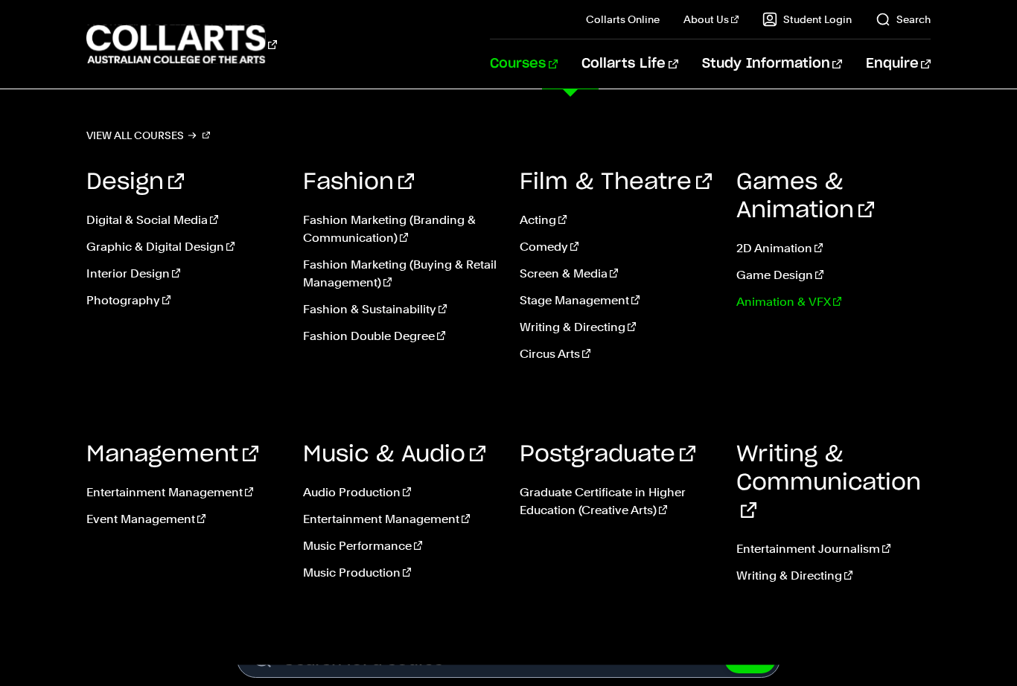
click at [767, 302] on link "Animation & VFX" at bounding box center [833, 302] width 194 height 18
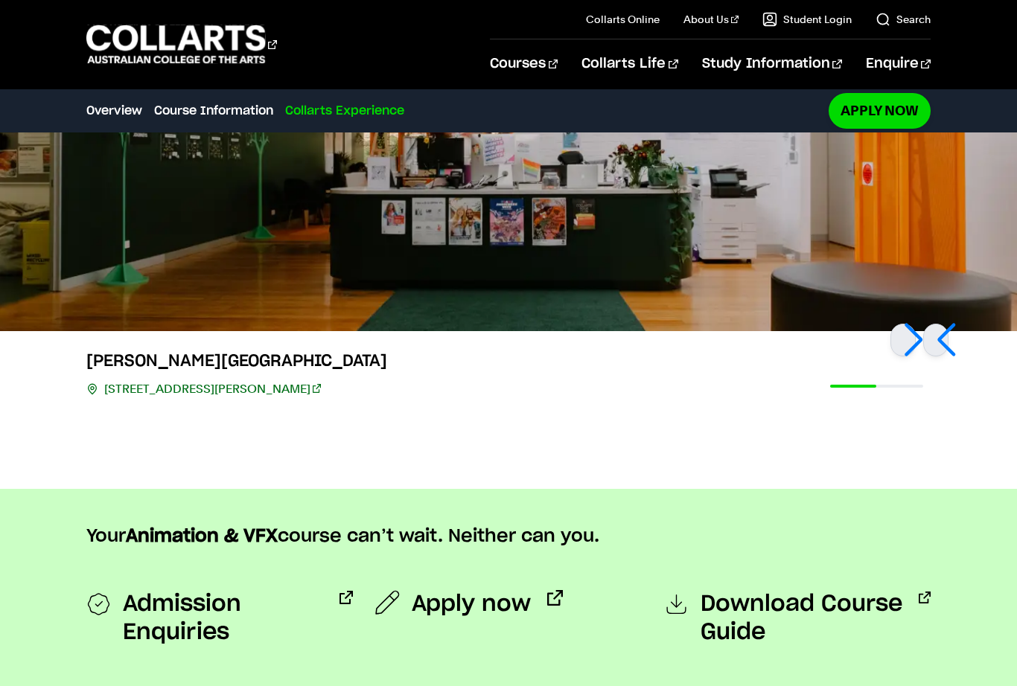
scroll to position [1279, 0]
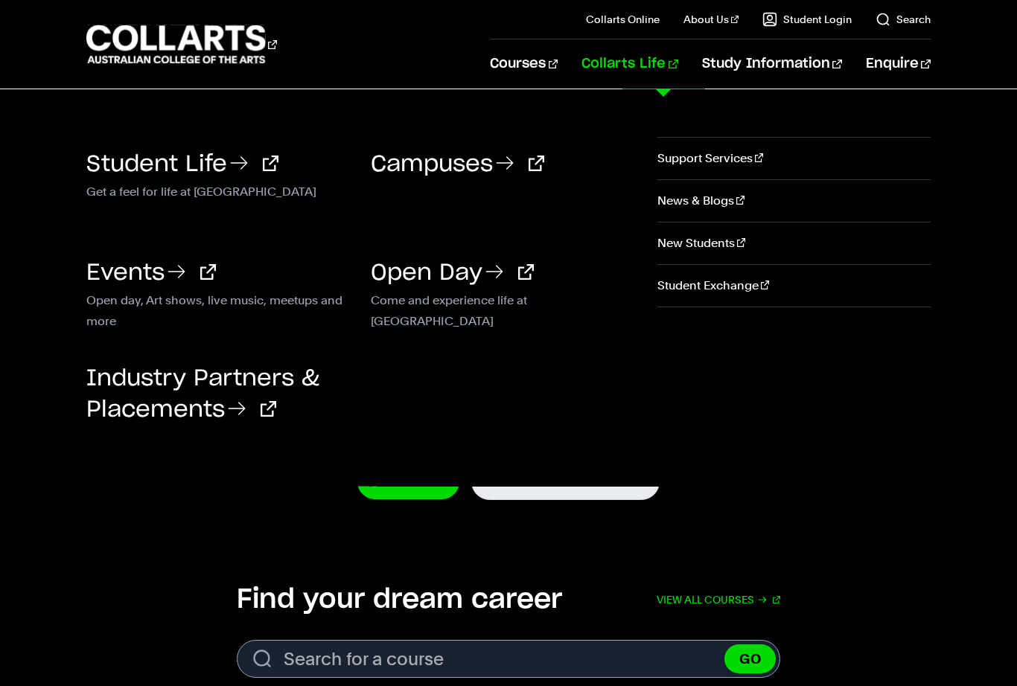
click at [642, 63] on link "Collarts Life" at bounding box center [629, 63] width 96 height 49
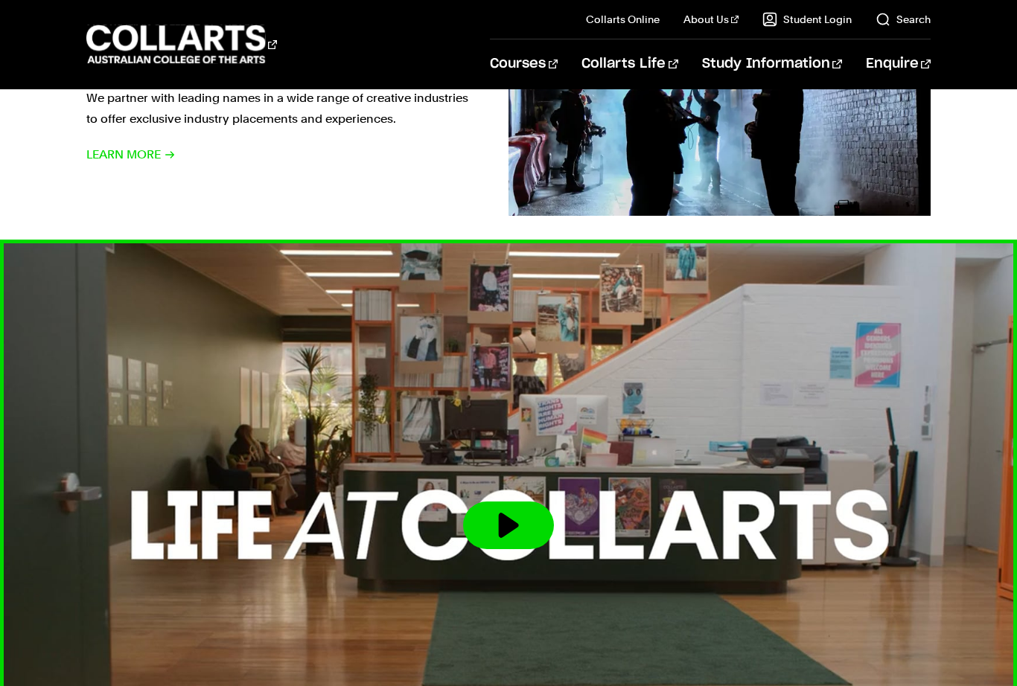
scroll to position [1489, 0]
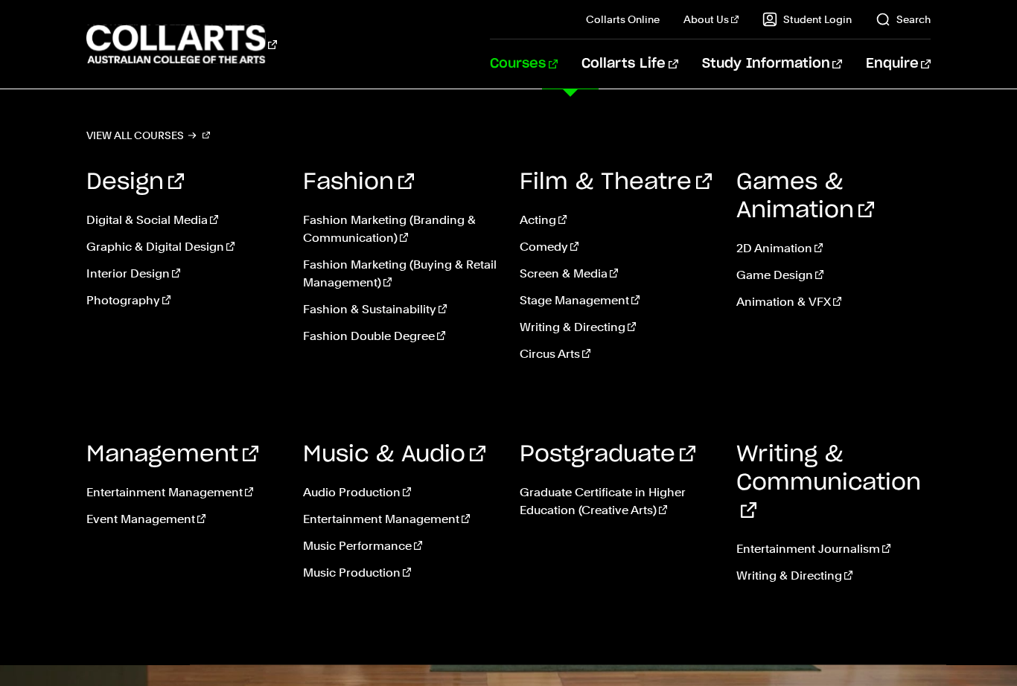
click at [557, 61] on link "Courses" at bounding box center [524, 63] width 68 height 49
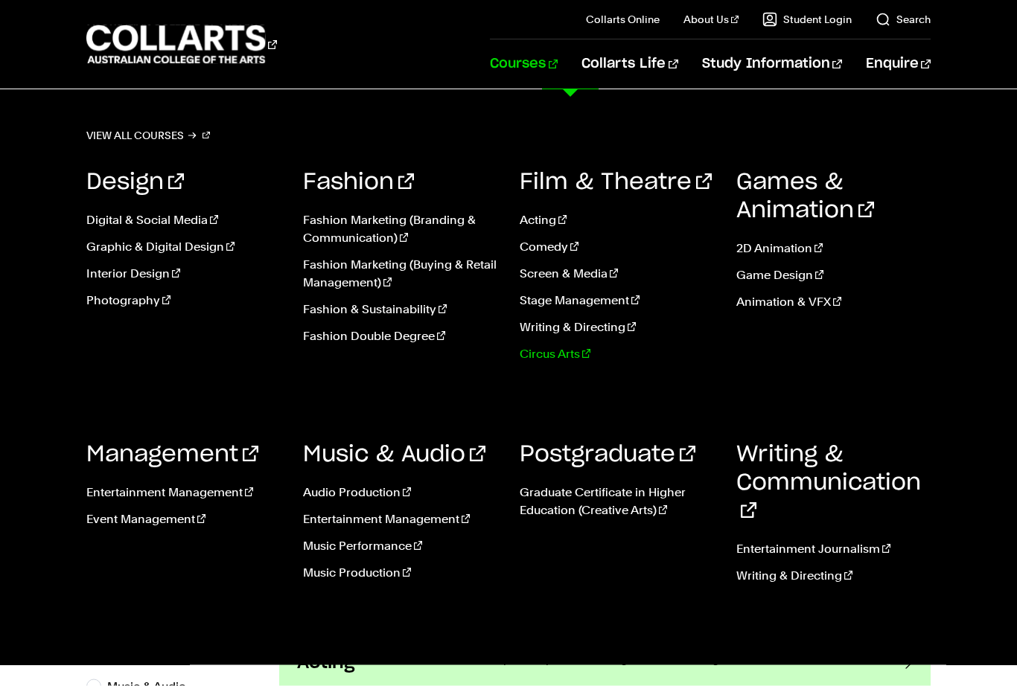
scroll to position [112, 0]
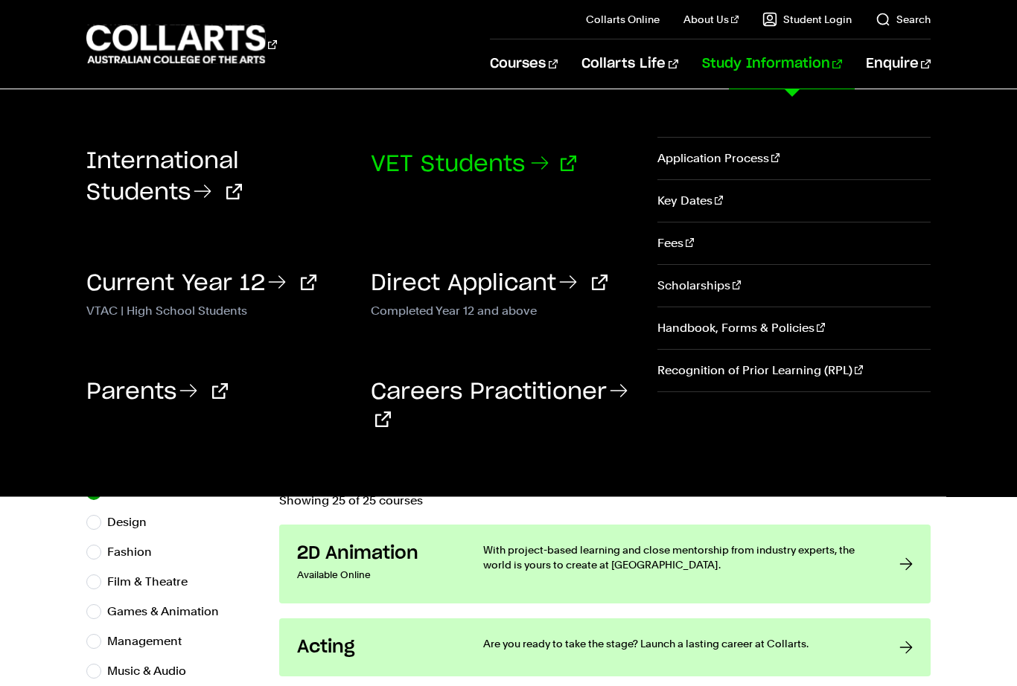
click at [412, 166] on link "VET Students" at bounding box center [473, 164] width 205 height 22
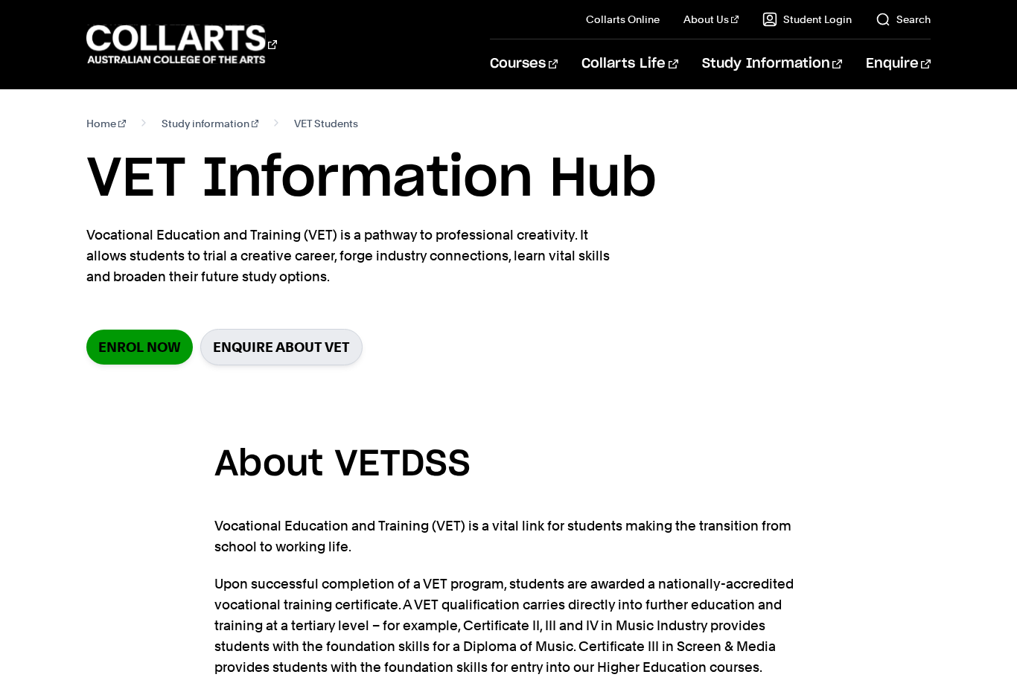
click at [153, 345] on link "Enrol Now" at bounding box center [139, 347] width 106 height 35
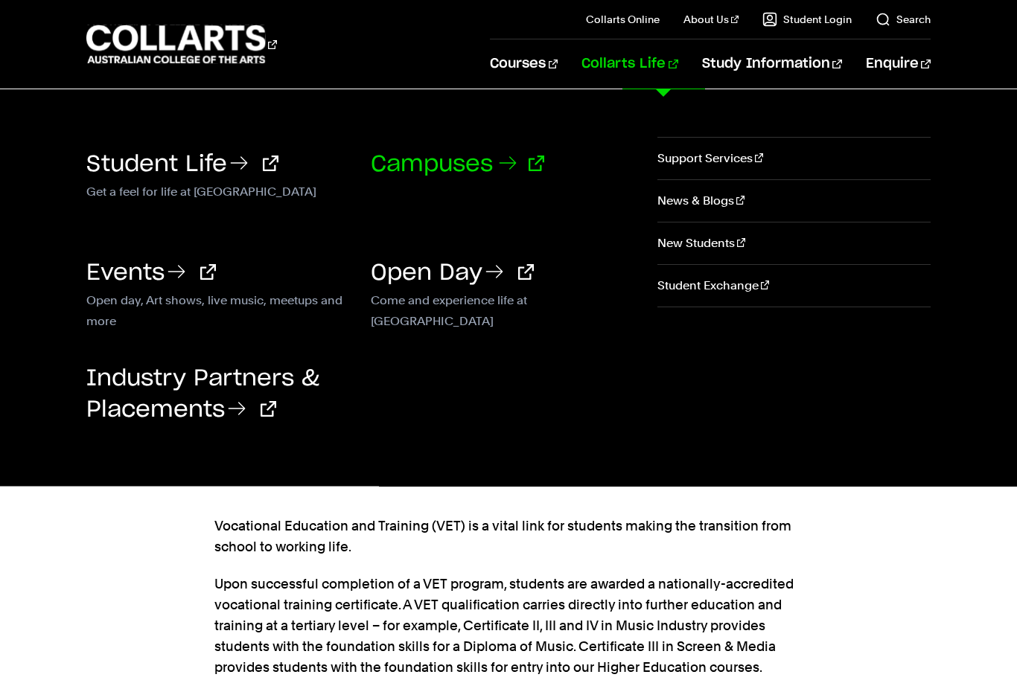
click at [391, 167] on link "Campuses" at bounding box center [457, 164] width 173 height 22
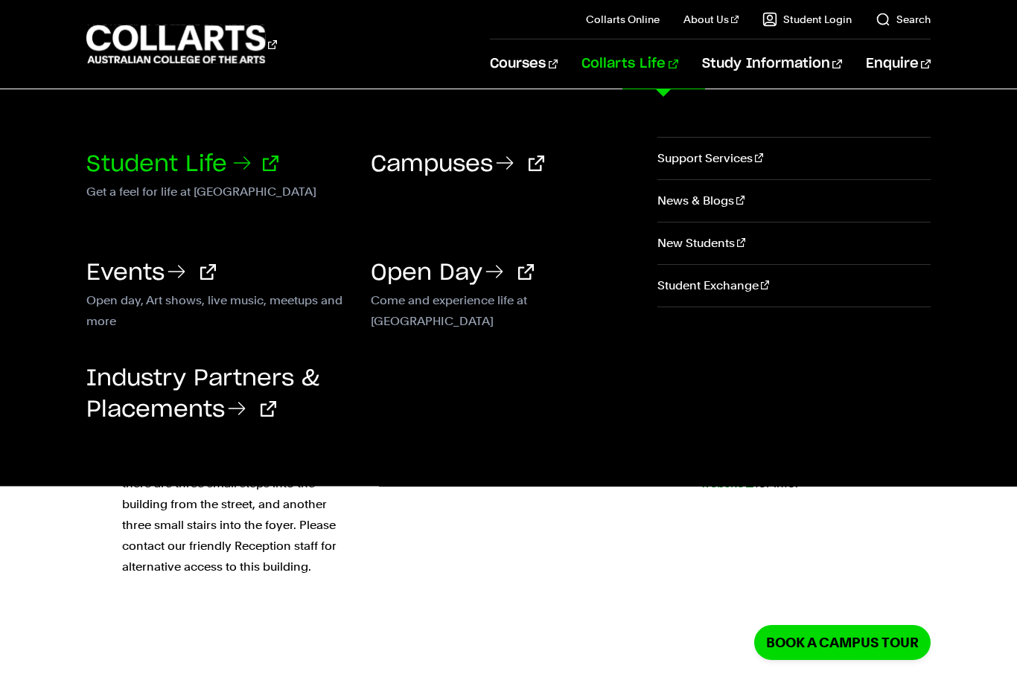
click at [172, 170] on link "Student Life" at bounding box center [182, 164] width 192 height 22
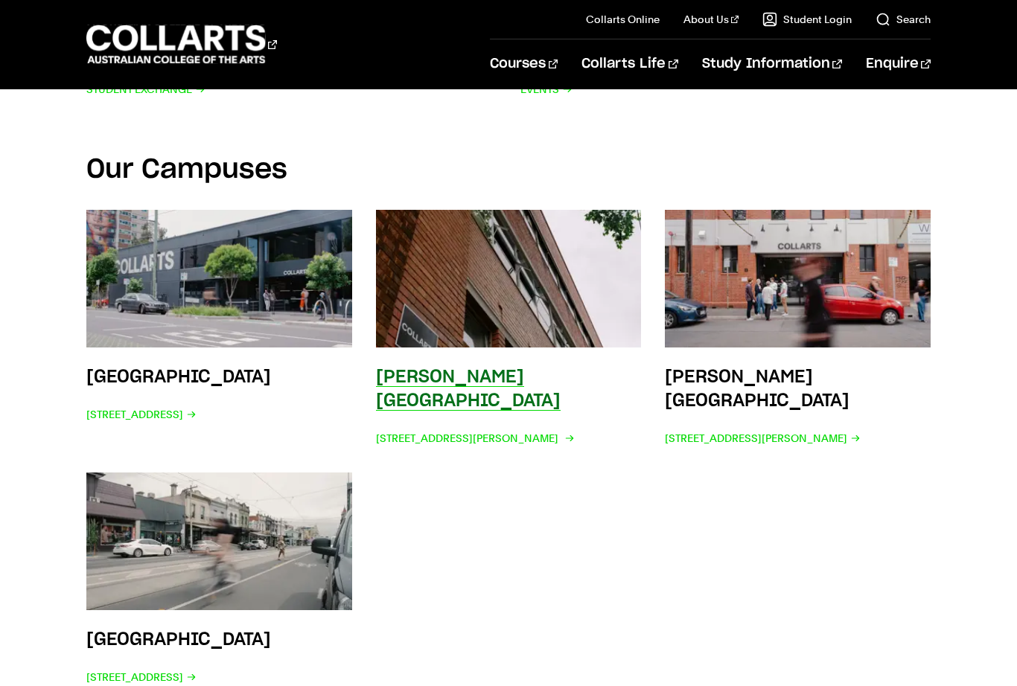
scroll to position [2294, 0]
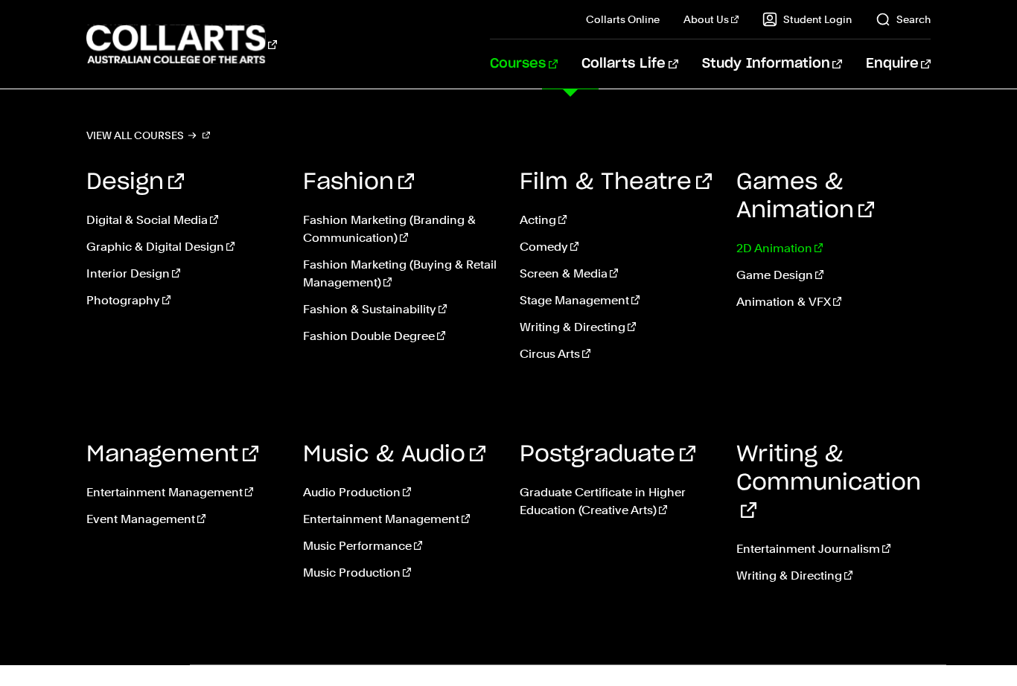
click at [778, 251] on link "2D Animation" at bounding box center [833, 249] width 194 height 18
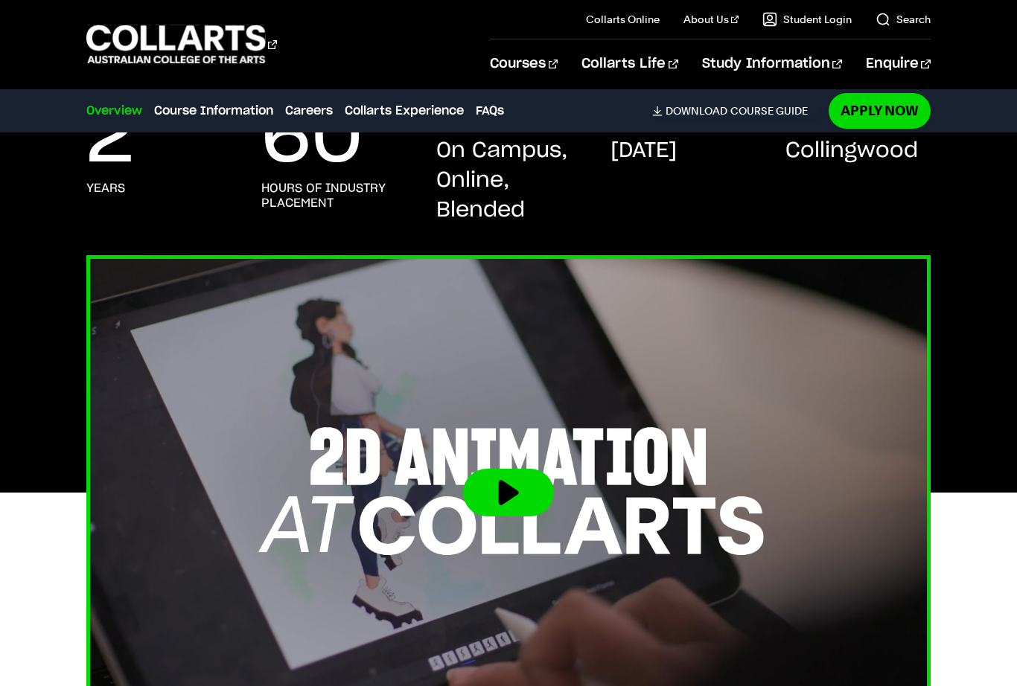
scroll to position [319, 0]
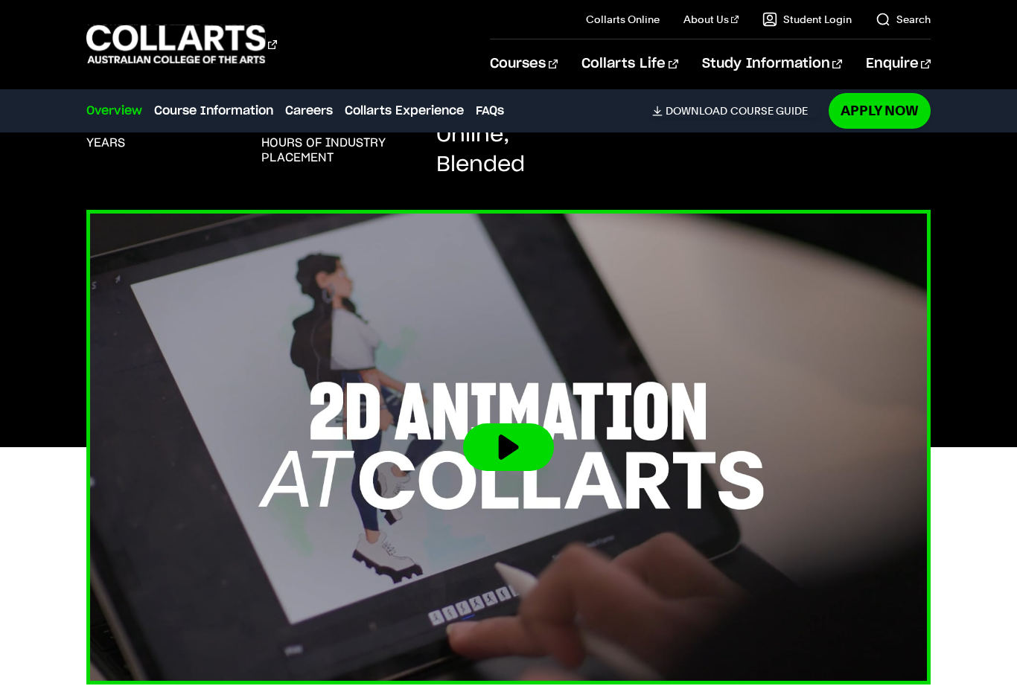
click at [531, 401] on img at bounding box center [508, 447] width 928 height 522
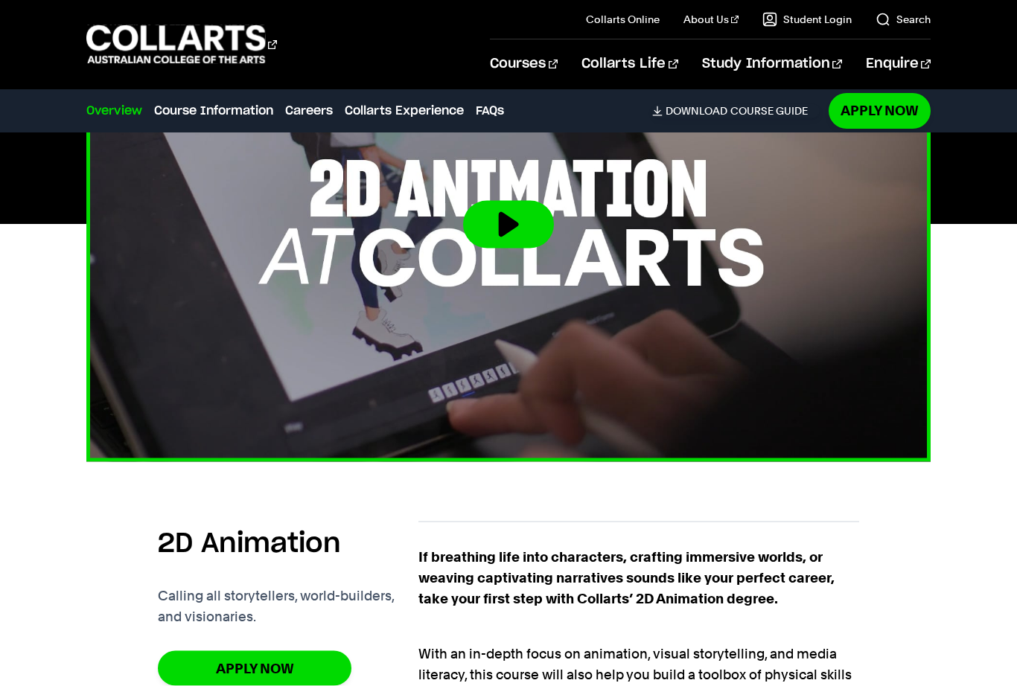
scroll to position [557, 0]
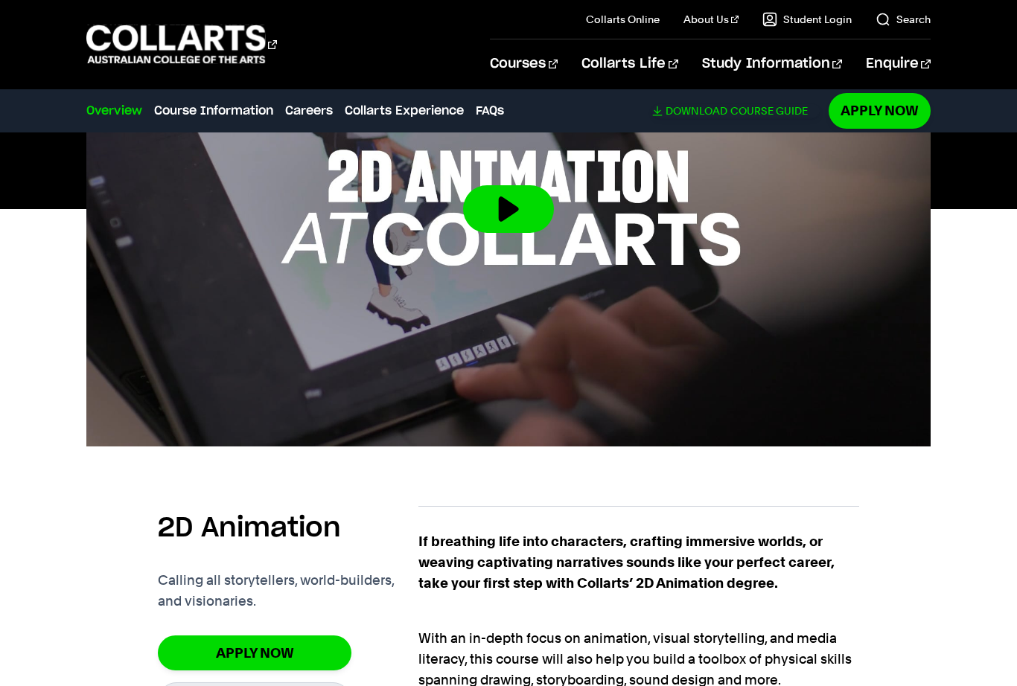
click at [754, 110] on link "Download Course Guide" at bounding box center [735, 110] width 167 height 13
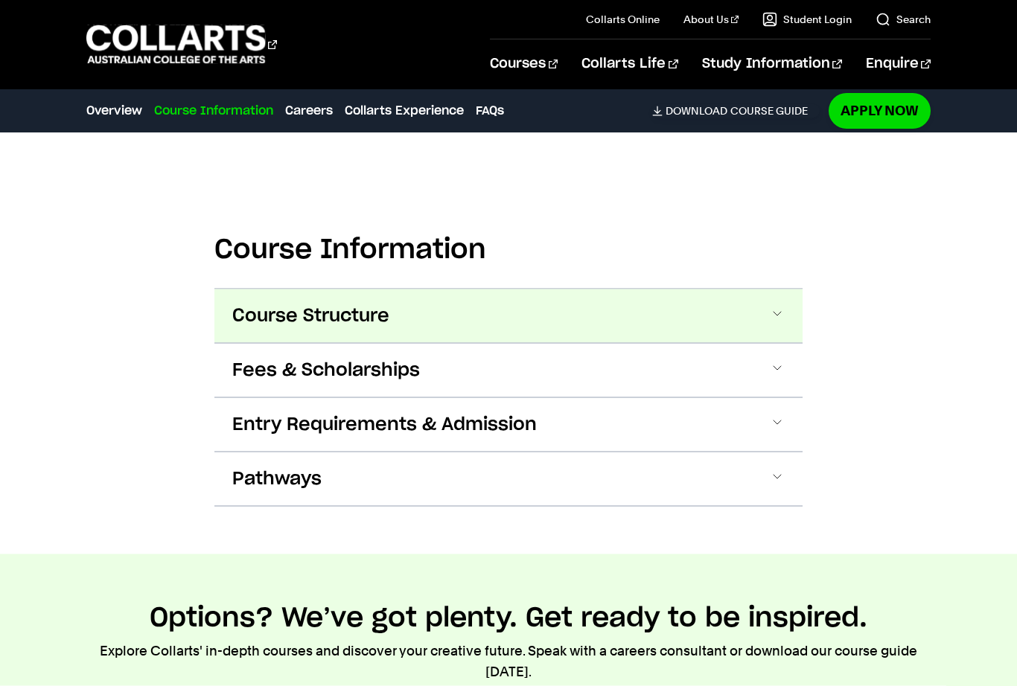
click at [380, 336] on button "Course Structure" at bounding box center [508, 317] width 588 height 54
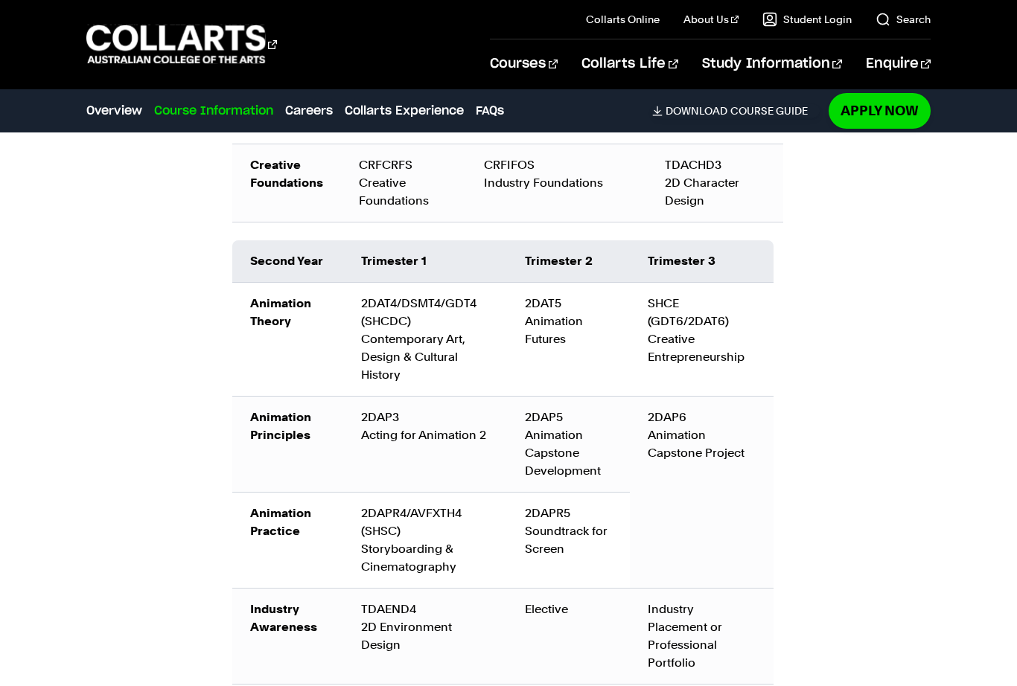
scroll to position [1685, 0]
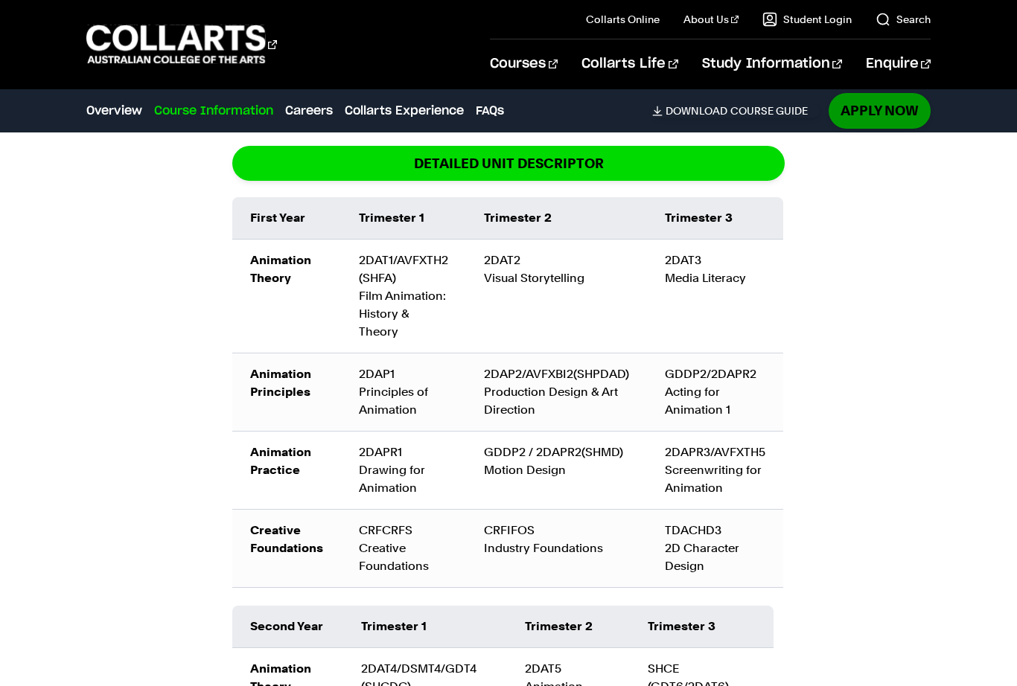
click at [872, 118] on link "Apply Now" at bounding box center [879, 110] width 102 height 35
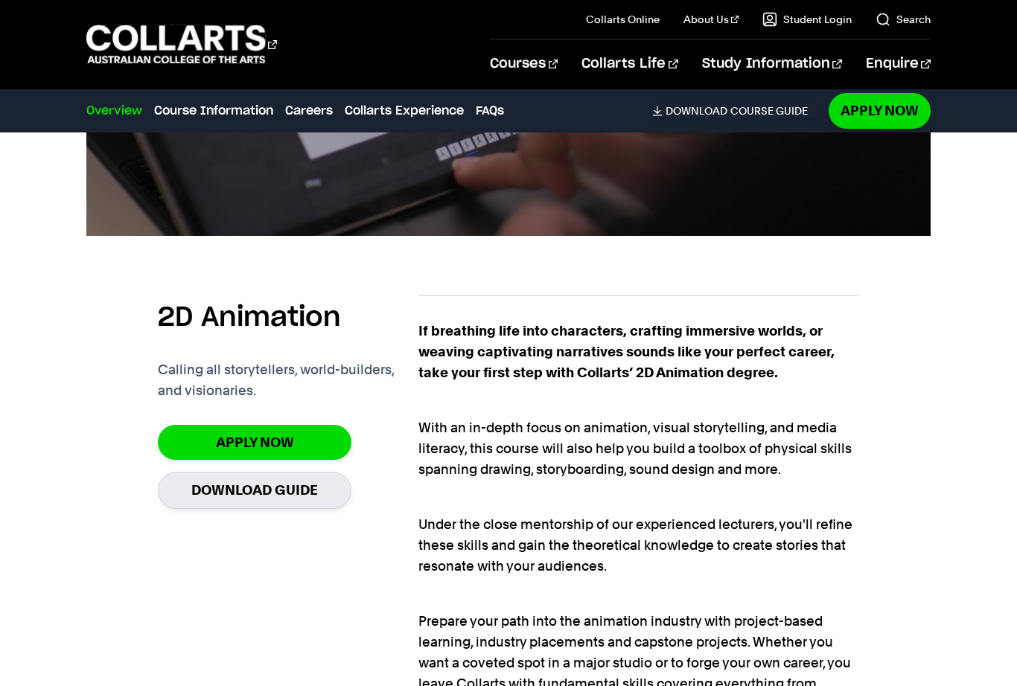
scroll to position [767, 0]
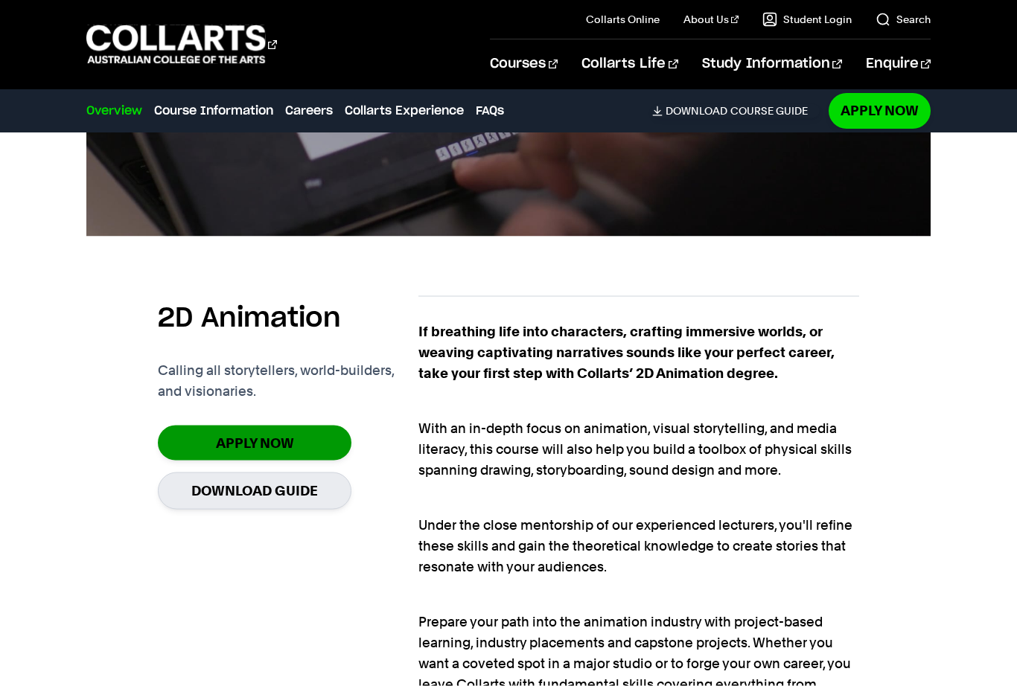
click at [336, 453] on link "Apply Now" at bounding box center [255, 443] width 194 height 35
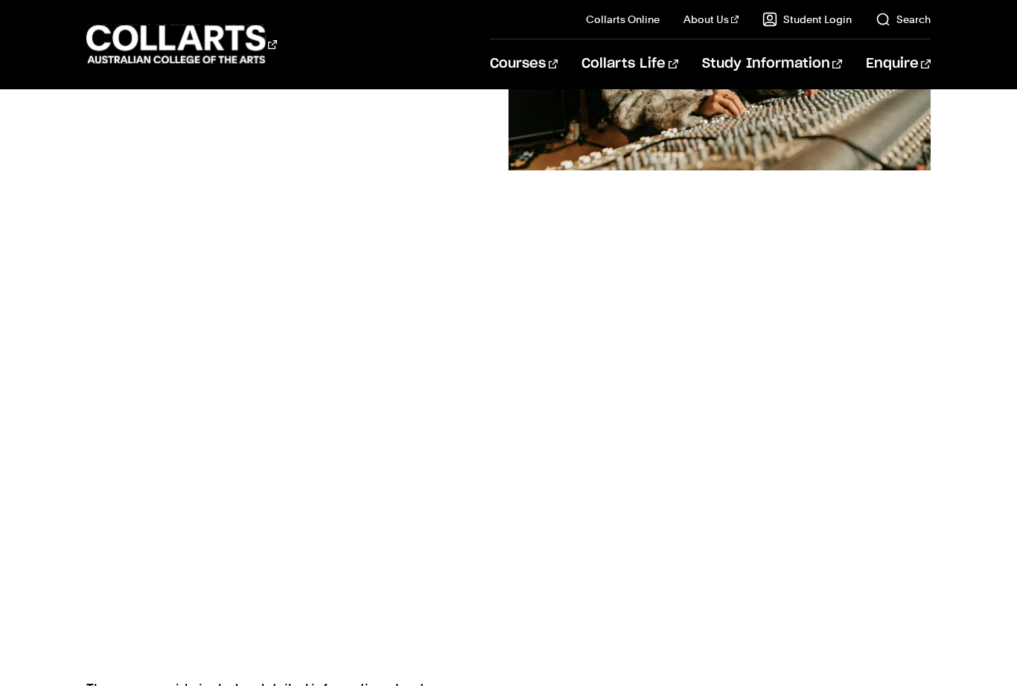
scroll to position [352, 0]
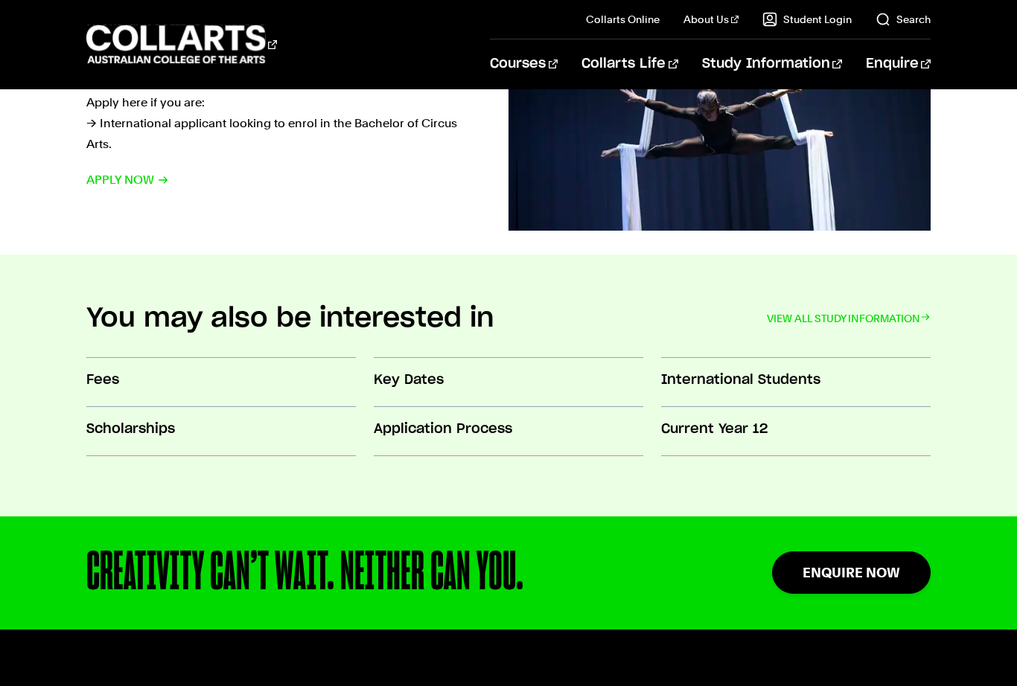
scroll to position [1098, 0]
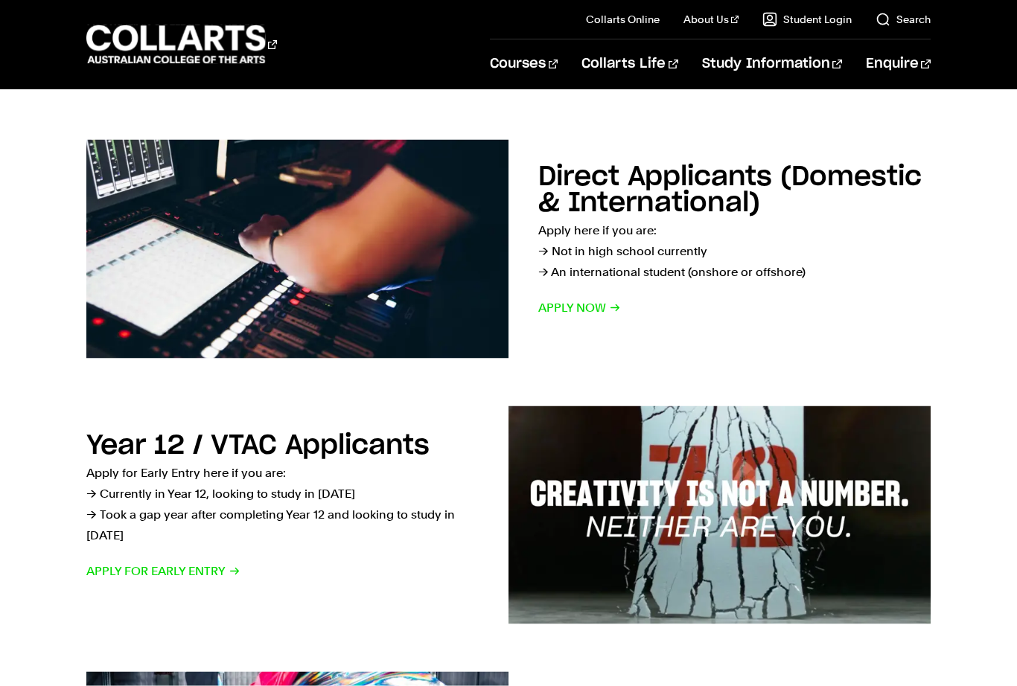
scroll to position [199, 0]
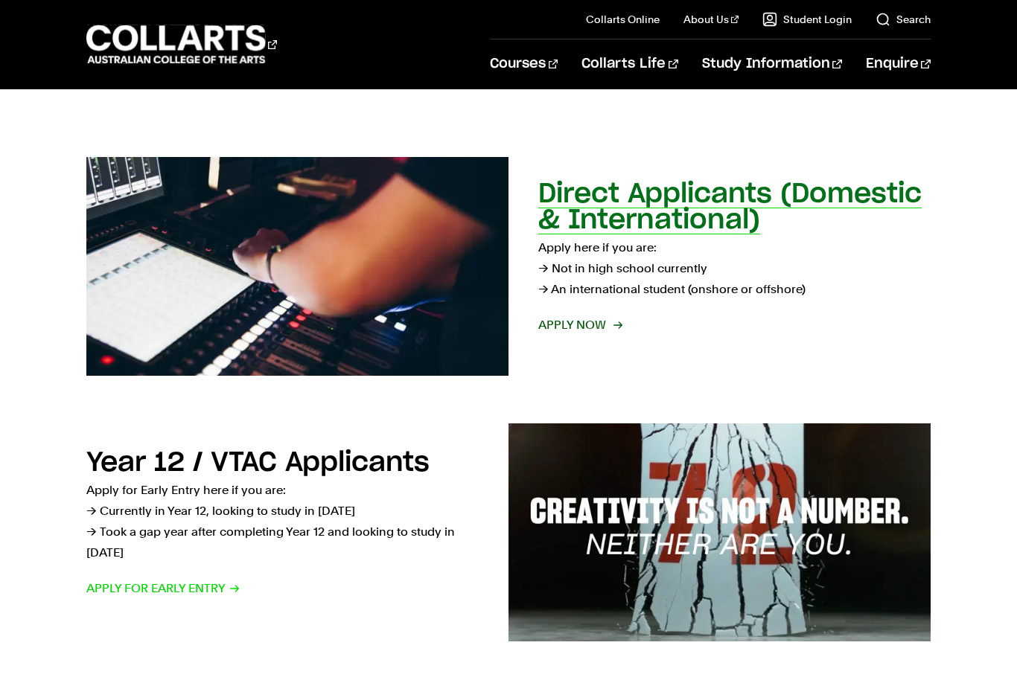
click at [607, 234] on div "Direct Applicants (Domestic & International) Apply here if you are: → Not in hi…" at bounding box center [734, 266] width 392 height 168
